Goal: Obtain resource: Download file/media

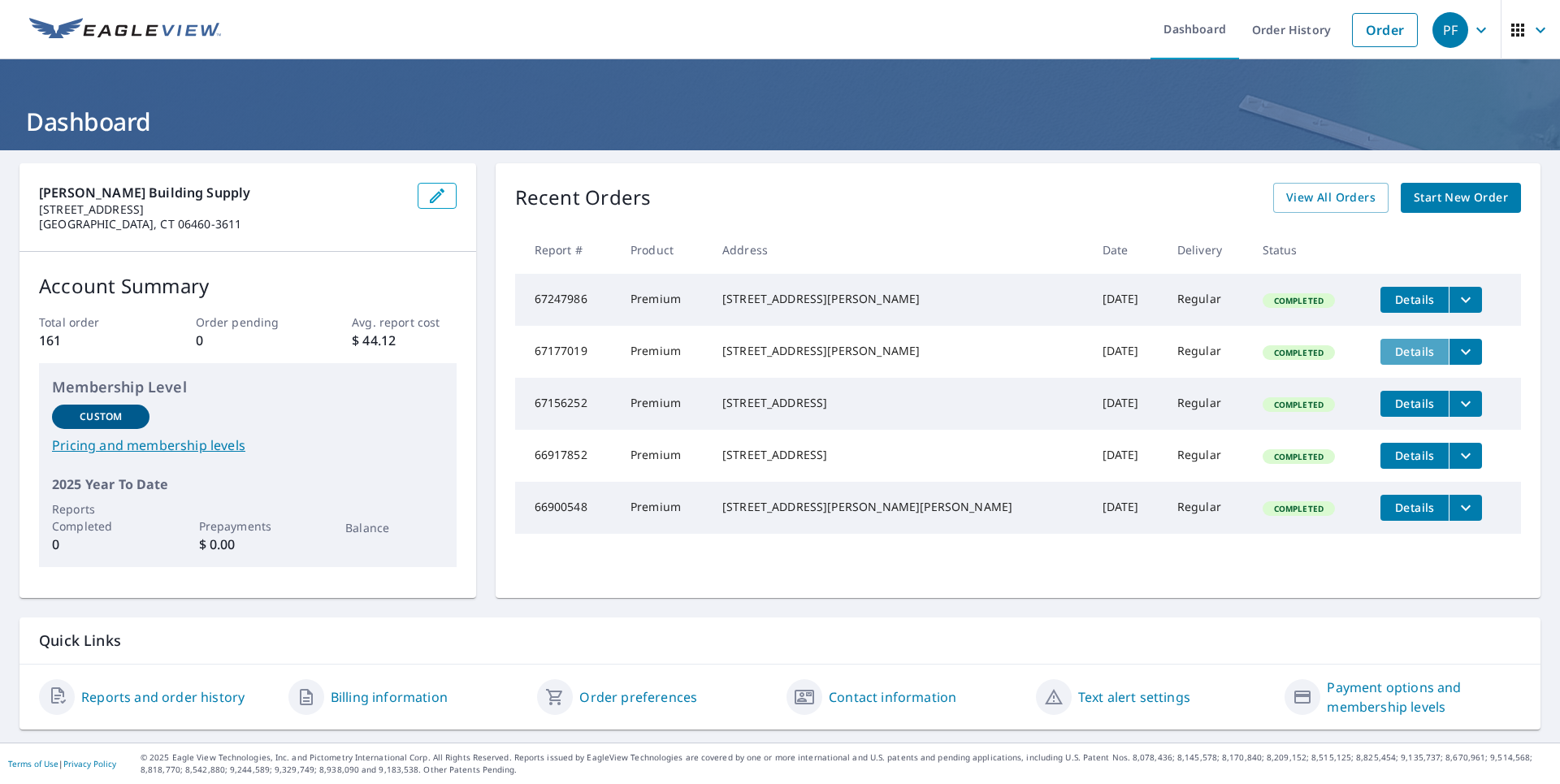
click at [1392, 359] on span "Details" at bounding box center [1415, 351] width 49 height 15
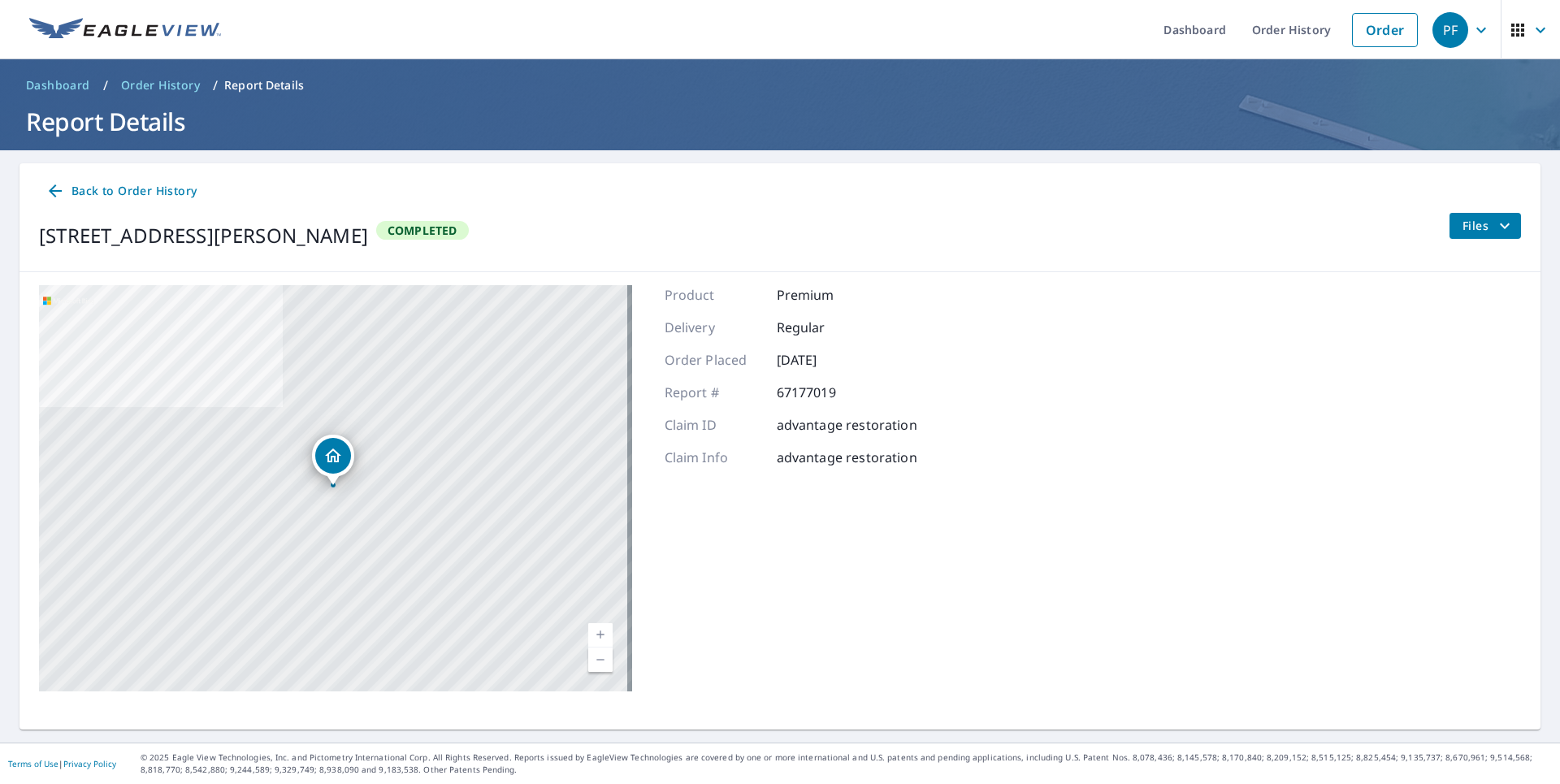
click at [1482, 232] on span "Files" at bounding box center [1489, 225] width 52 height 19
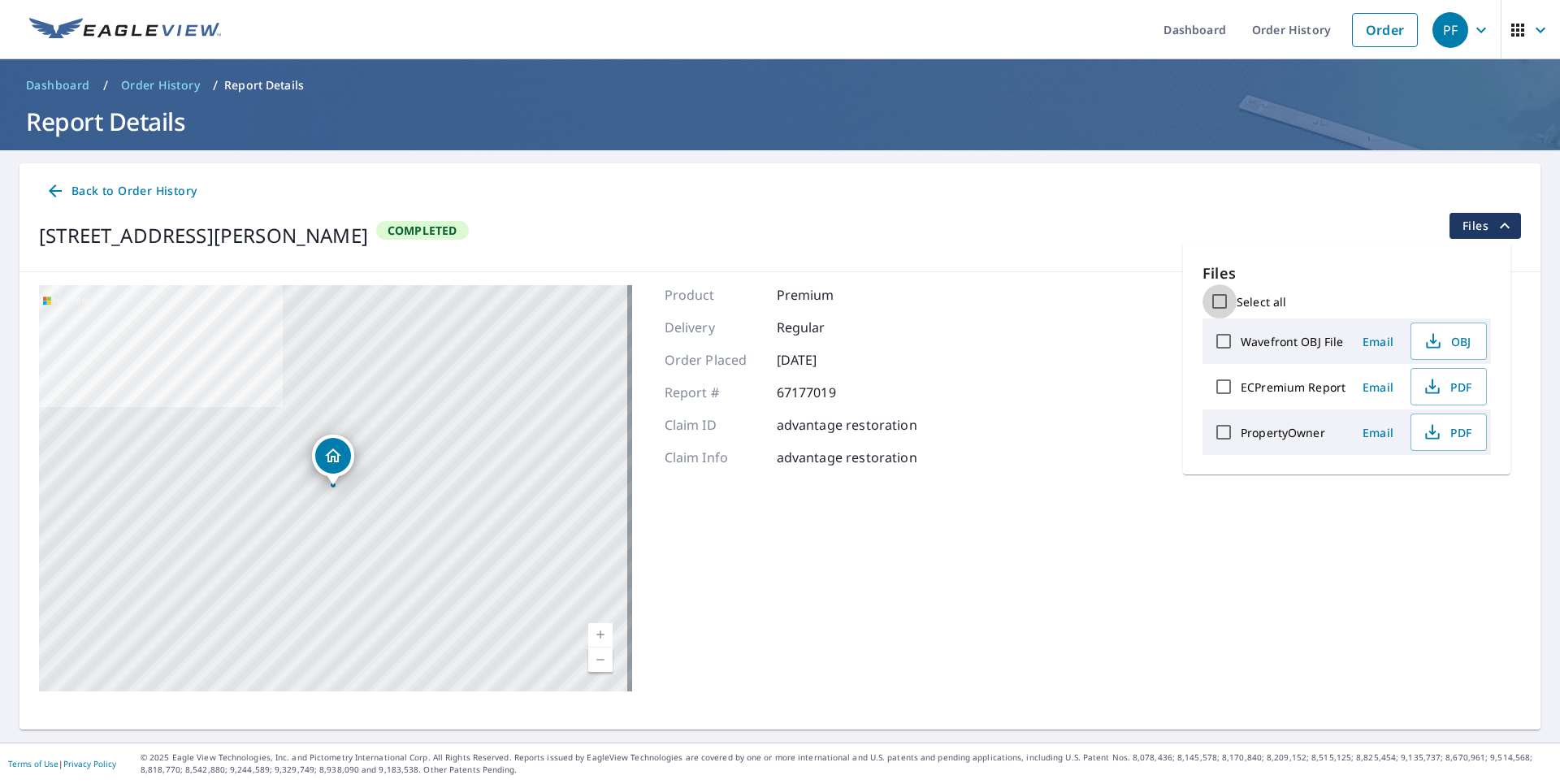
click at [1219, 301] on input "Select all" at bounding box center [1219, 301] width 34 height 34
checkbox input "true"
